Goal: Task Accomplishment & Management: Manage account settings

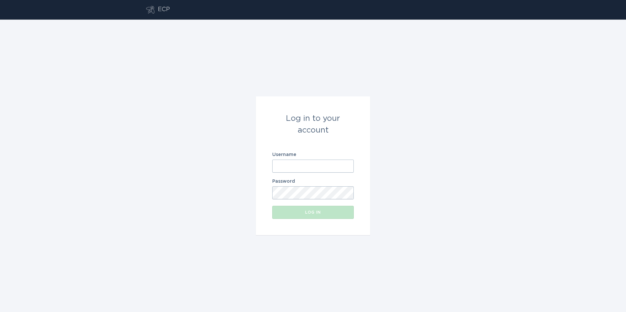
click at [309, 168] on input "Username" at bounding box center [313, 166] width 82 height 13
type input "[EMAIL_ADDRESS][DOMAIN_NAME]"
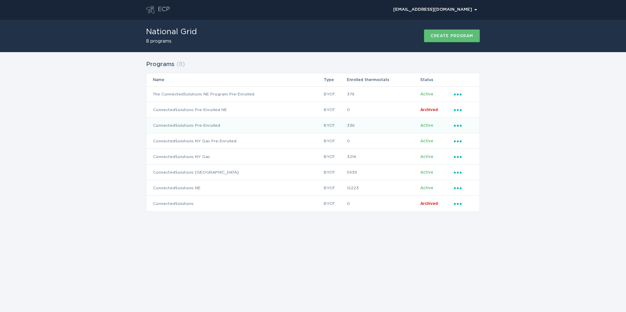
click at [460, 127] on div "Ellipsis" at bounding box center [463, 125] width 19 height 7
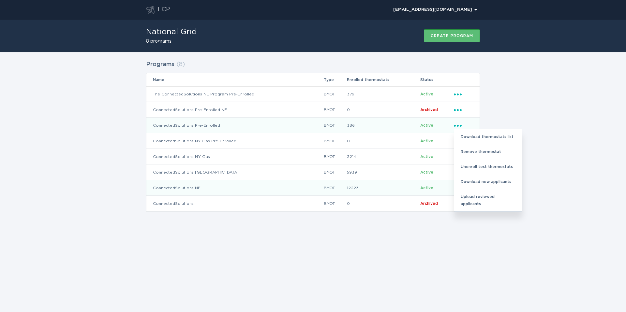
click at [429, 187] on span "Active" at bounding box center [426, 188] width 13 height 4
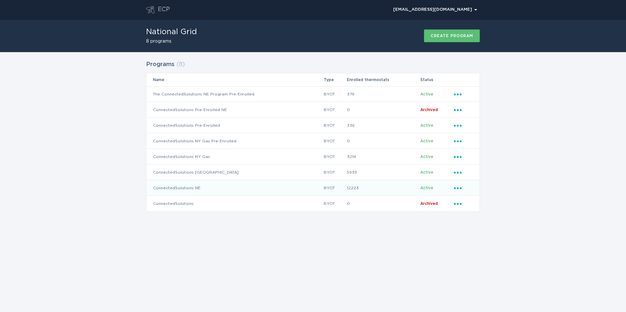
click at [461, 189] on icon "Popover menu" at bounding box center [458, 188] width 8 height 2
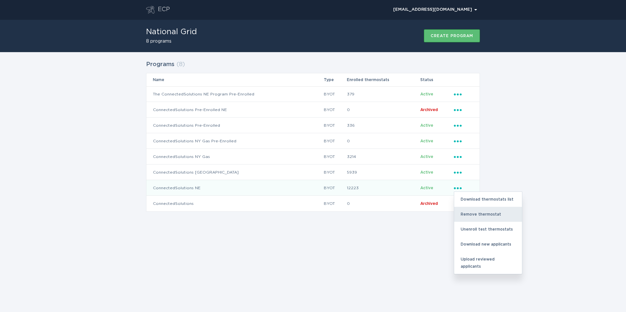
click at [468, 212] on div "Remove thermostat" at bounding box center [488, 214] width 68 height 15
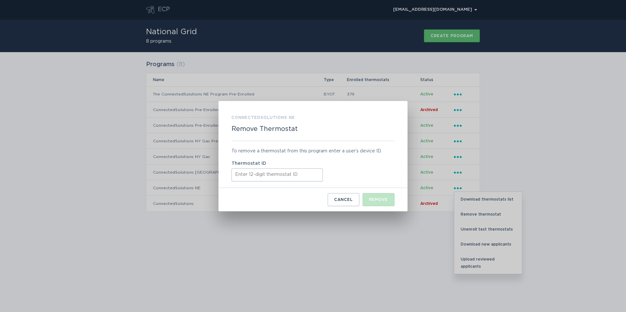
click at [280, 176] on input "Thermostat ID" at bounding box center [276, 175] width 91 height 13
paste input "416478801683"
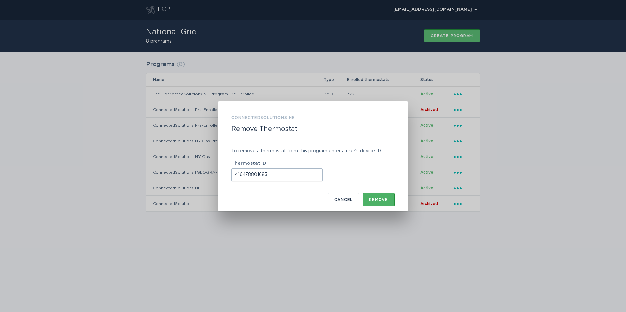
type input "416478801683"
click at [384, 198] on div "Remove" at bounding box center [378, 200] width 19 height 4
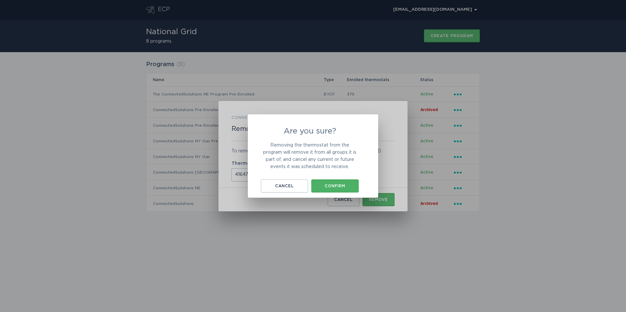
click at [338, 183] on button "Confirm" at bounding box center [334, 186] width 47 height 13
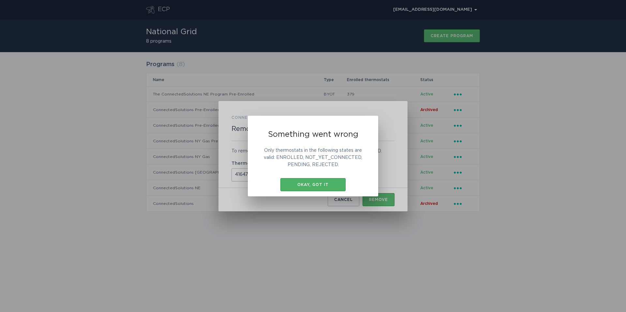
click at [306, 184] on div "Okay, got it" at bounding box center [313, 185] width 59 height 4
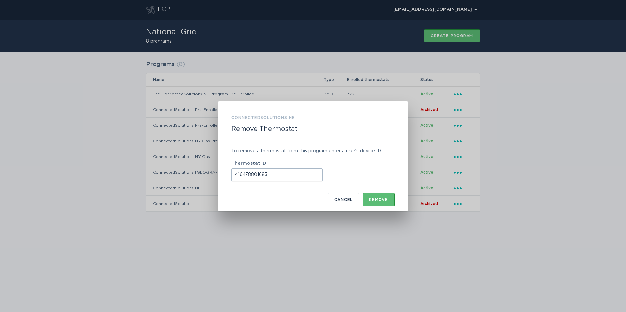
click at [521, 187] on div "ConnectedSolutions NE Remove Thermostat To remove a thermostat from this progra…" at bounding box center [313, 156] width 626 height 312
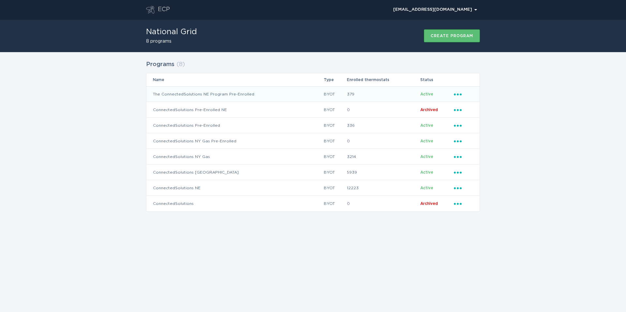
click at [456, 94] on icon "Ellipsis" at bounding box center [458, 94] width 9 height 6
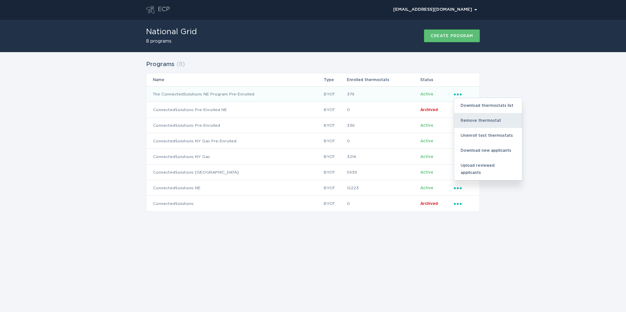
click at [463, 117] on div "Remove thermostat" at bounding box center [488, 120] width 68 height 15
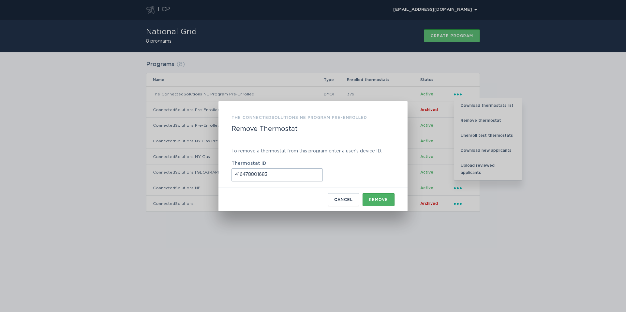
click at [385, 197] on button "Remove" at bounding box center [379, 199] width 32 height 13
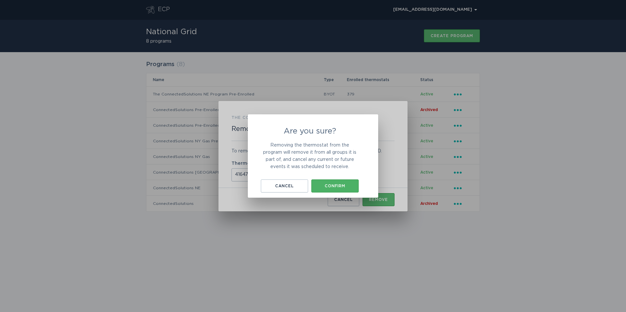
click at [328, 186] on div "Confirm" at bounding box center [335, 186] width 41 height 4
